Goal: Navigation & Orientation: Find specific page/section

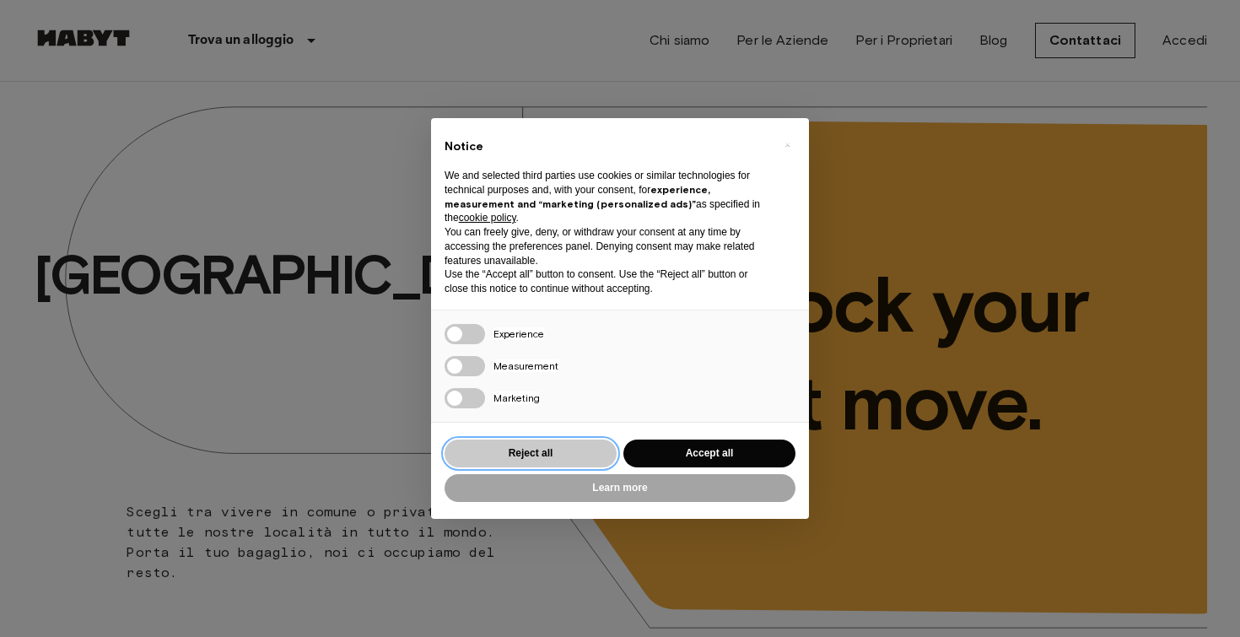
click at [505, 467] on button "Reject all" at bounding box center [531, 454] width 172 height 28
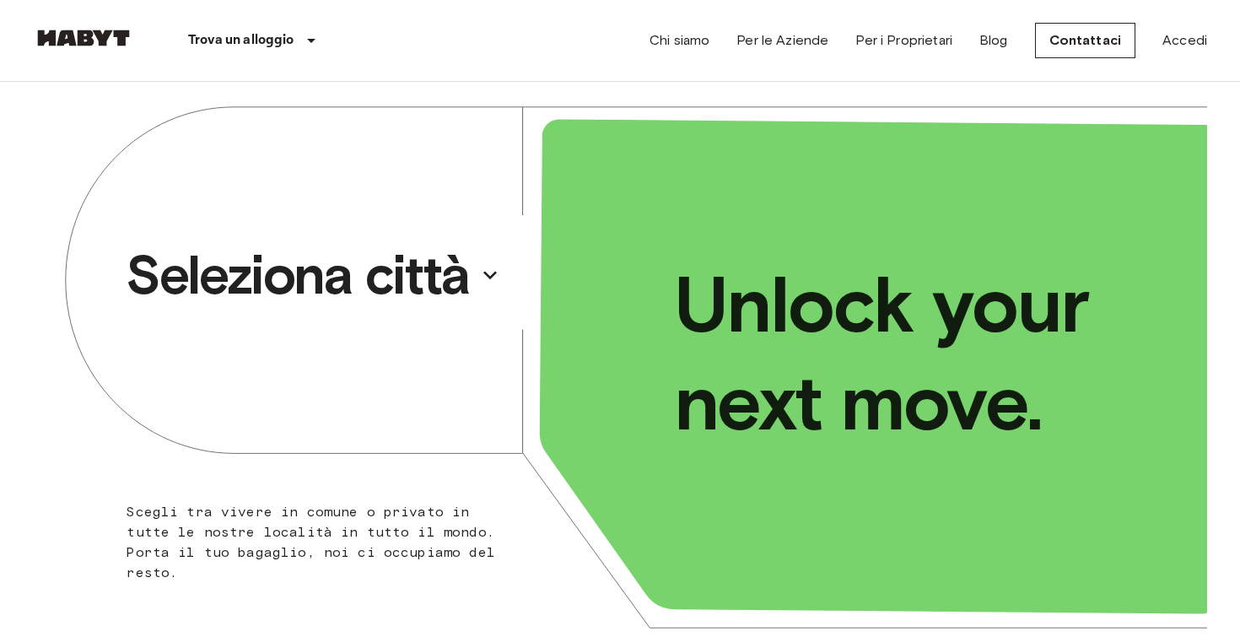
click at [379, 269] on p "Seleziona città" at bounding box center [298, 275] width 344 height 68
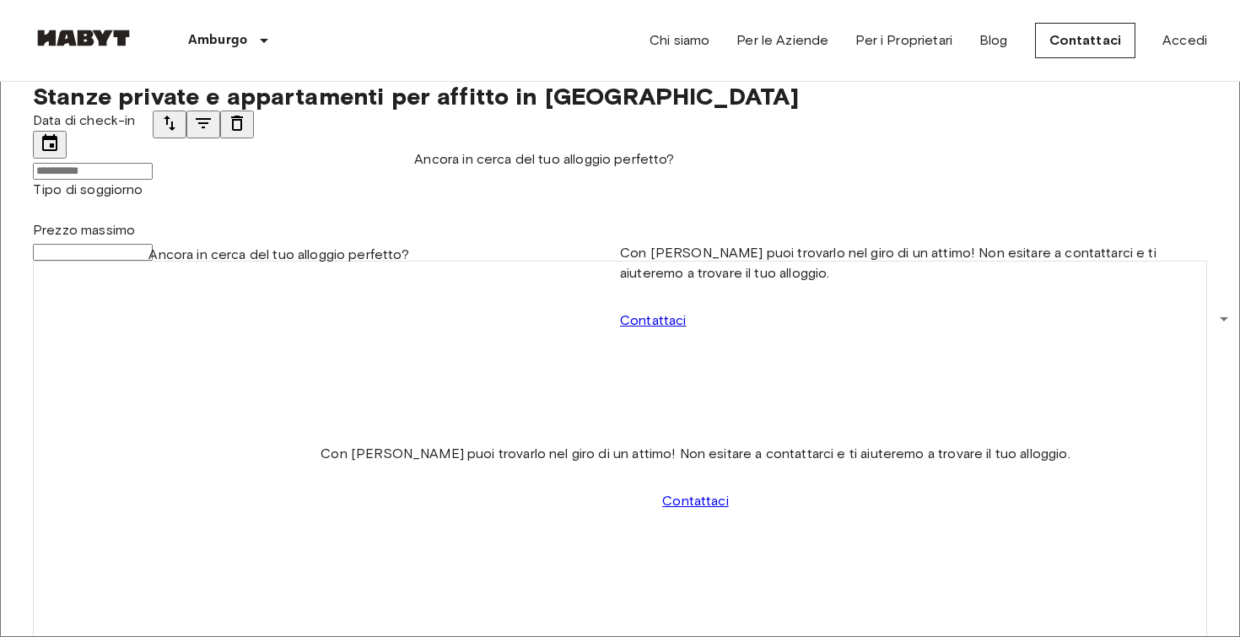
scroll to position [306, 0]
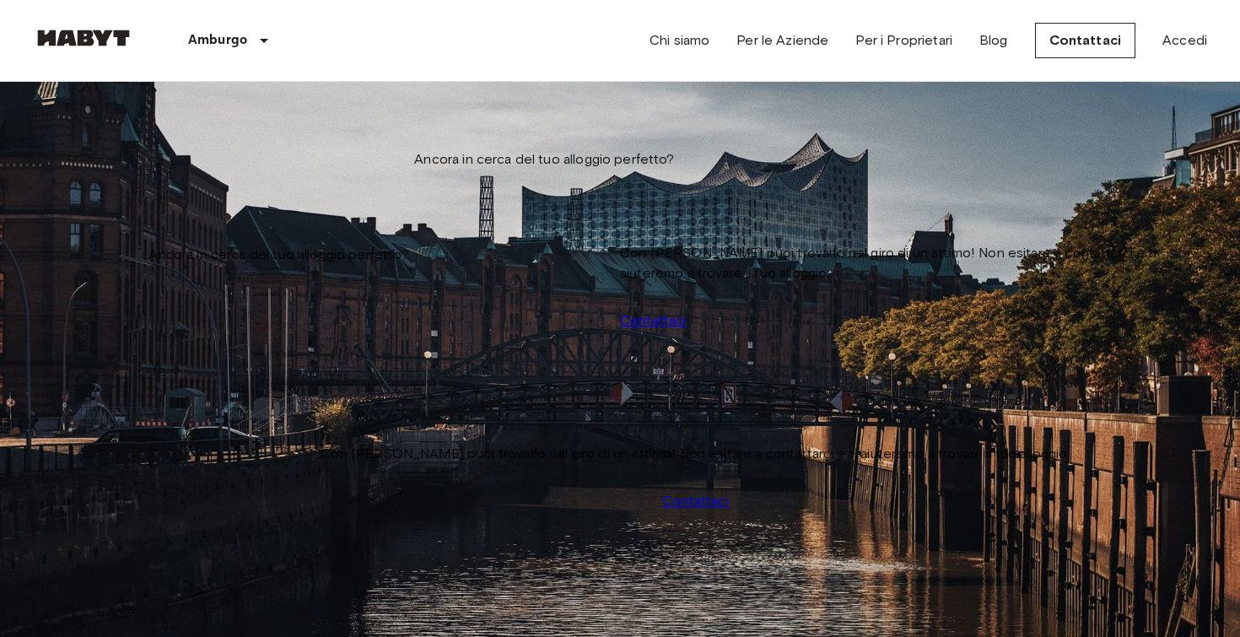
click at [115, 30] on img at bounding box center [83, 38] width 101 height 17
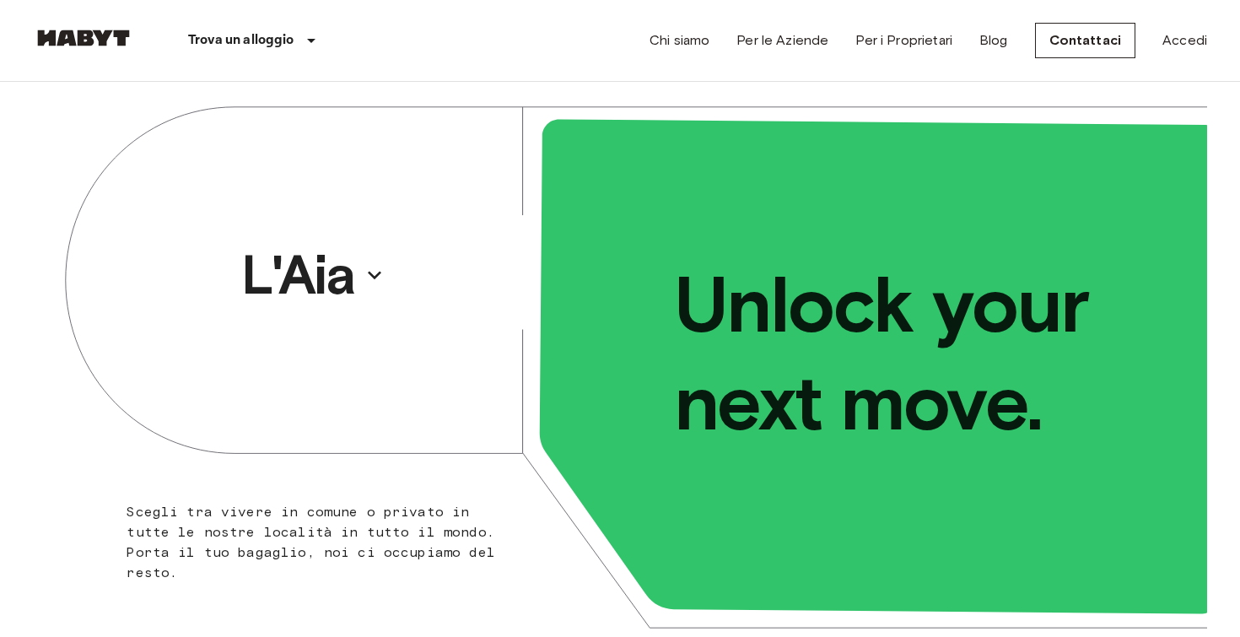
click at [743, 240] on div "Unlock your next move." at bounding box center [913, 353] width 587 height 576
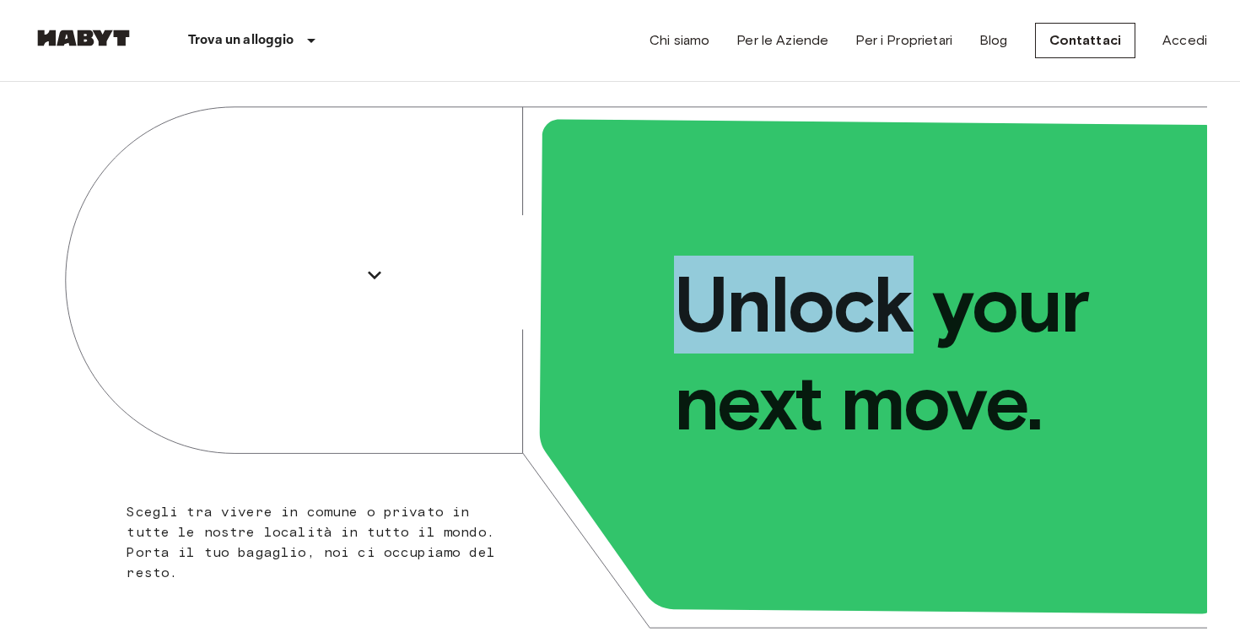
click at [743, 240] on div "Unlock your next move." at bounding box center [913, 353] width 587 height 576
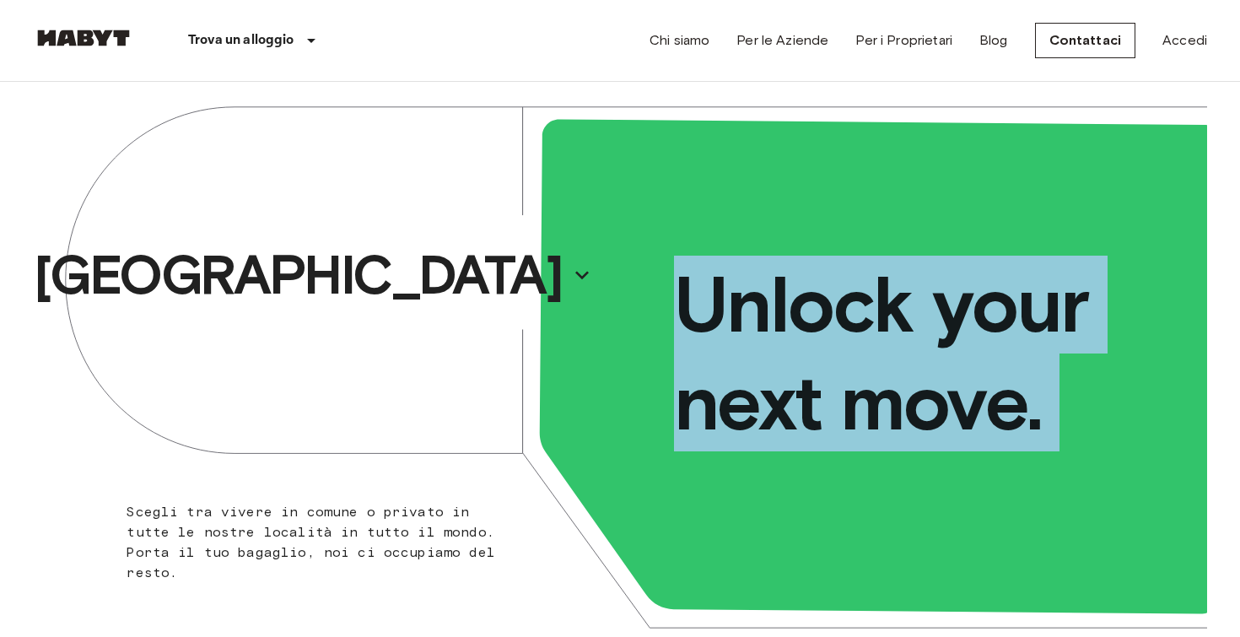
click at [743, 240] on div "Unlock your next move." at bounding box center [913, 353] width 587 height 576
